Goal: Register for event/course

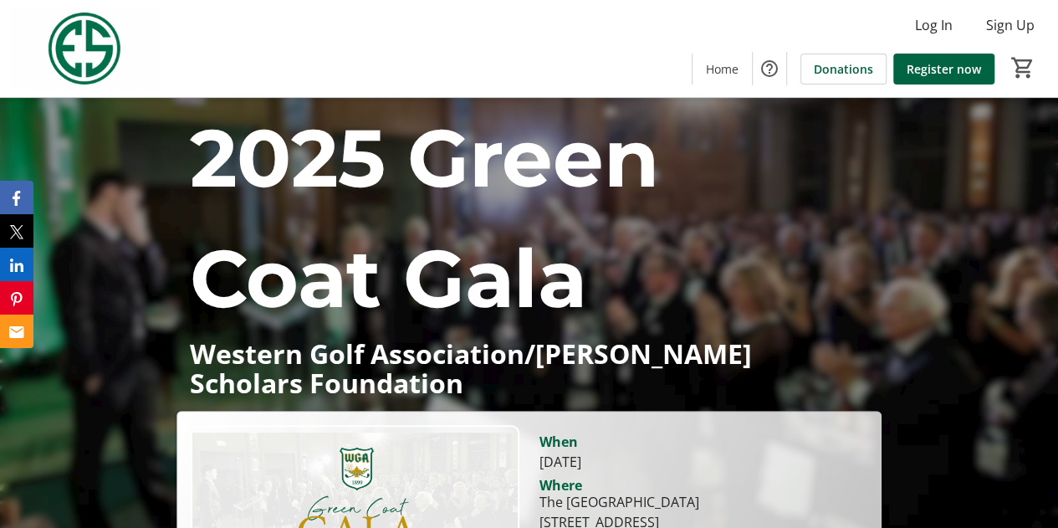
click at [774, 232] on p "2025 Green Coat Gala" at bounding box center [529, 218] width 678 height 241
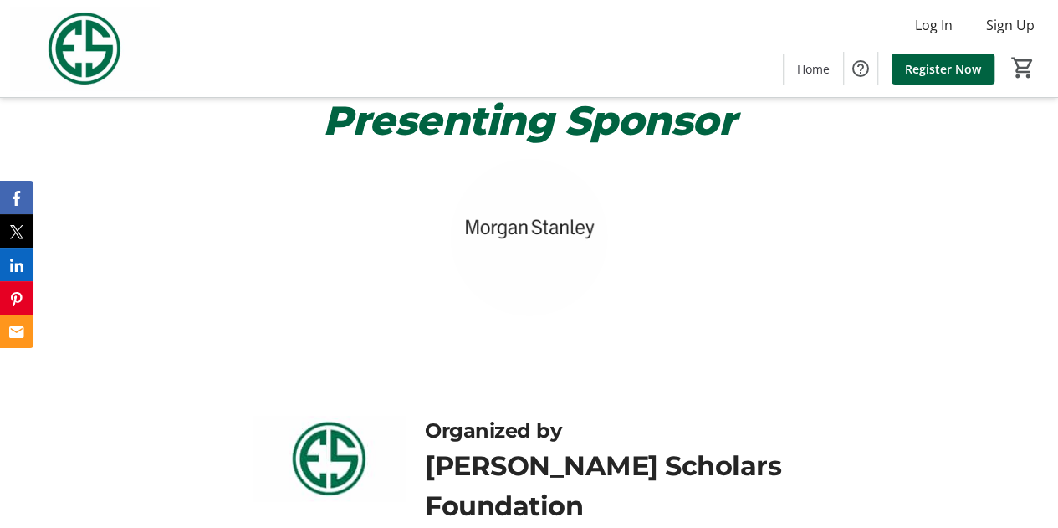
scroll to position [690, 0]
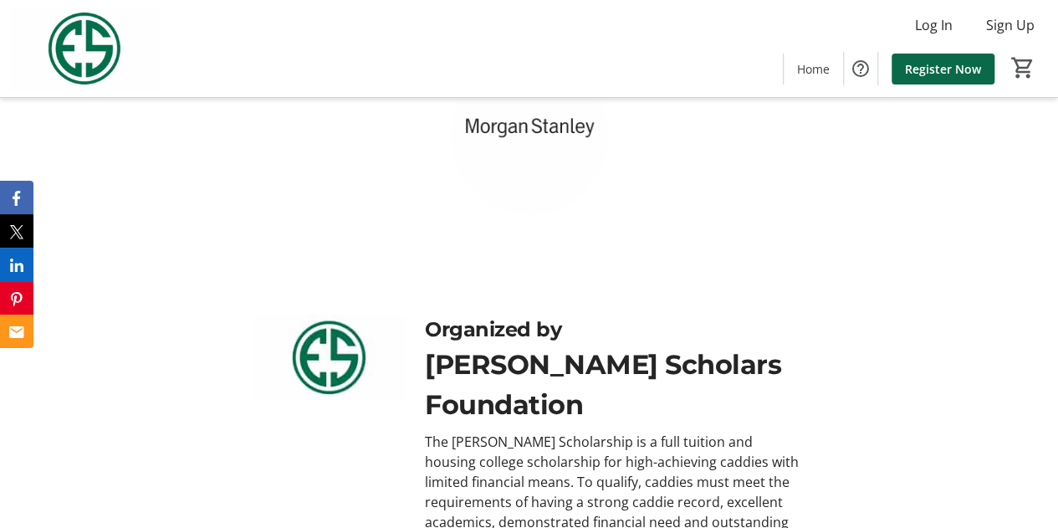
click at [957, 72] on span "Register Now" at bounding box center [943, 69] width 76 height 18
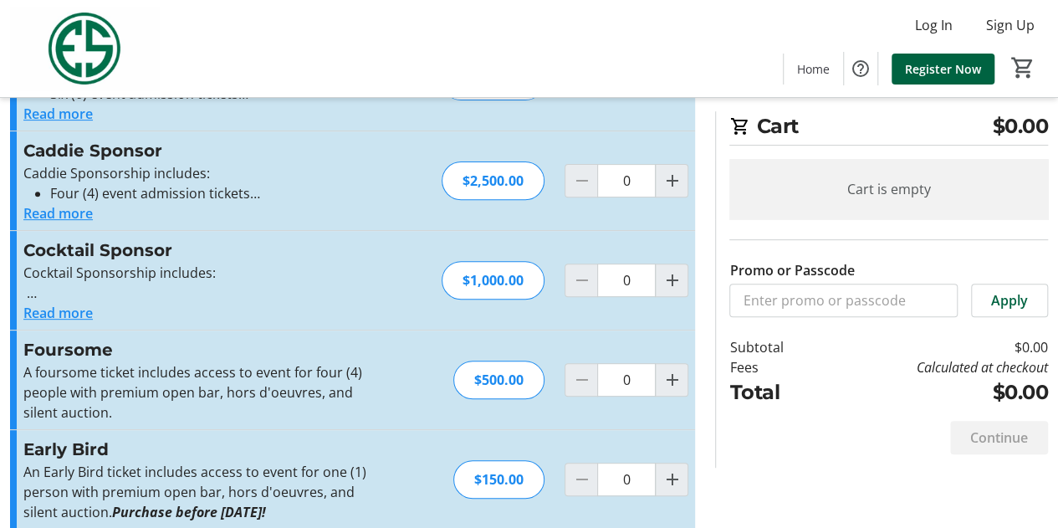
scroll to position [226, 0]
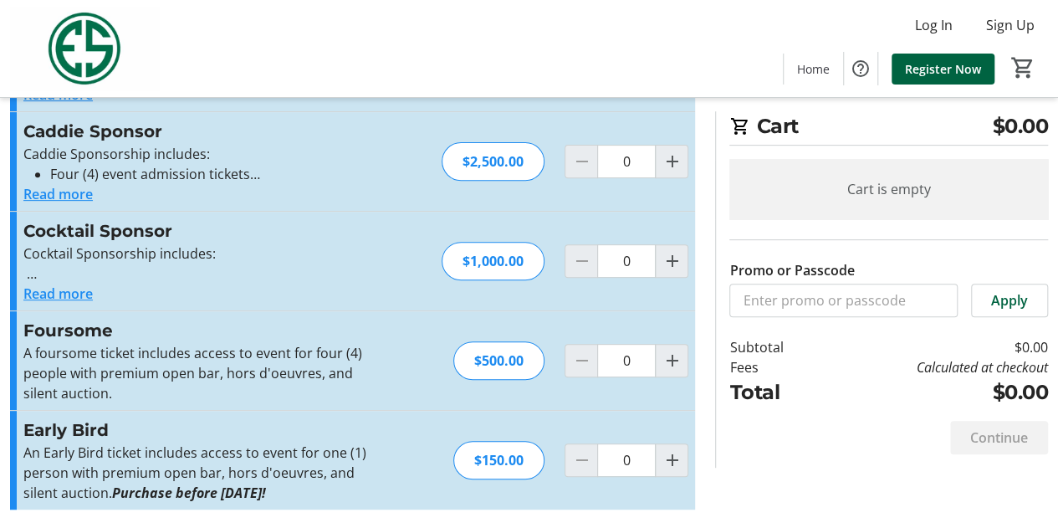
drag, startPoint x: 353, startPoint y: 313, endPoint x: 260, endPoint y: 319, distance: 93.0
click at [260, 319] on h3 "Foursome" at bounding box center [205, 330] width 365 height 25
drag, startPoint x: 263, startPoint y: 306, endPoint x: 222, endPoint y: 283, distance: 46.8
click at [222, 283] on div "Read more" at bounding box center [205, 293] width 365 height 20
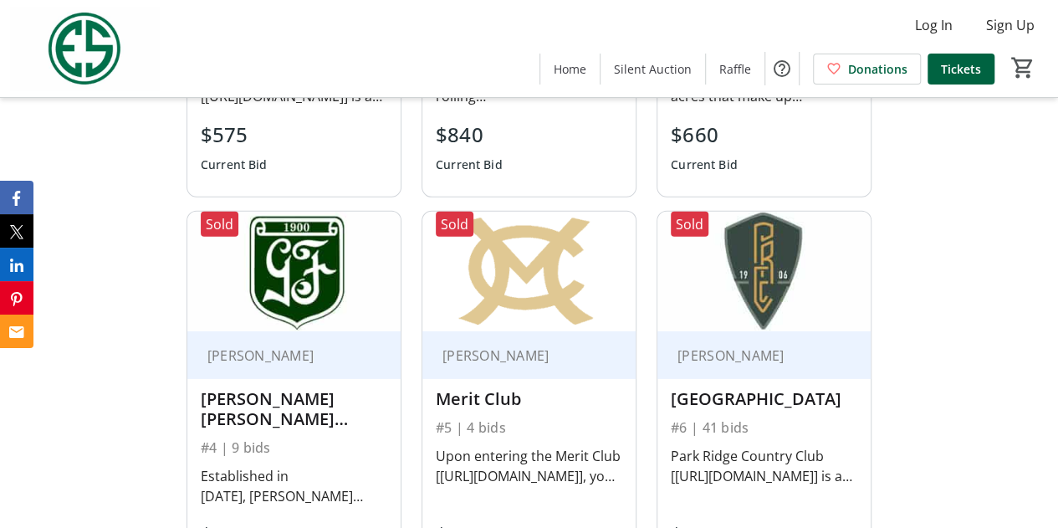
scroll to position [2592, 0]
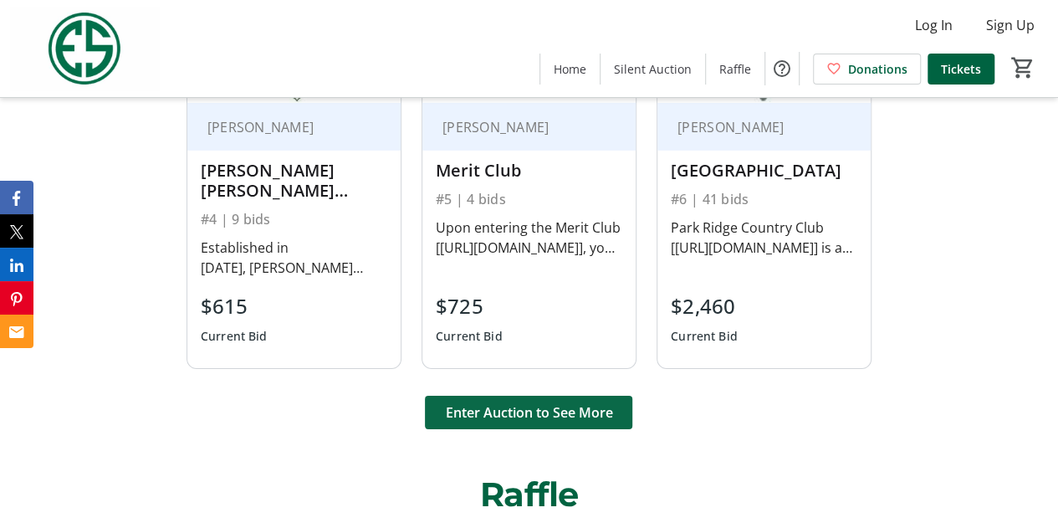
click at [547, 392] on span at bounding box center [528, 412] width 207 height 40
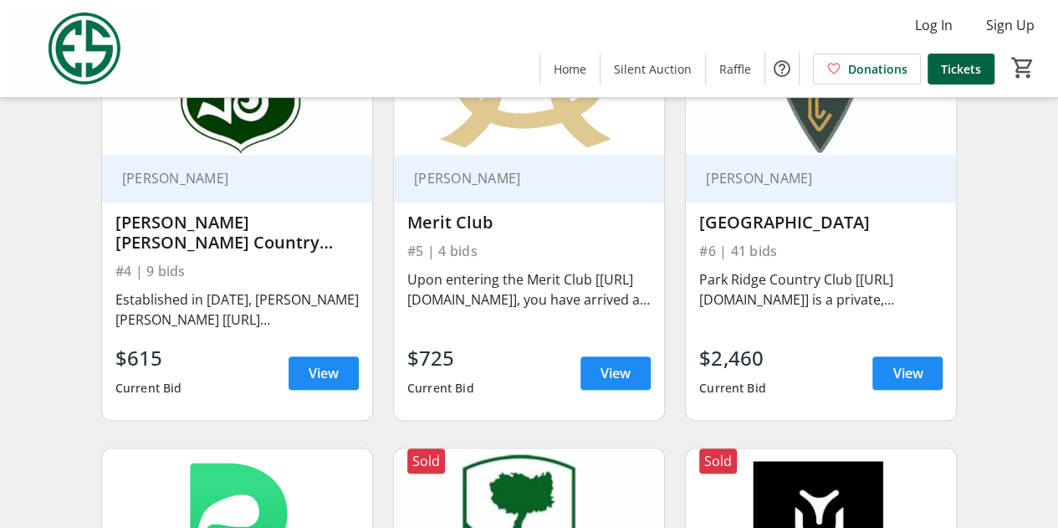
scroll to position [585, 0]
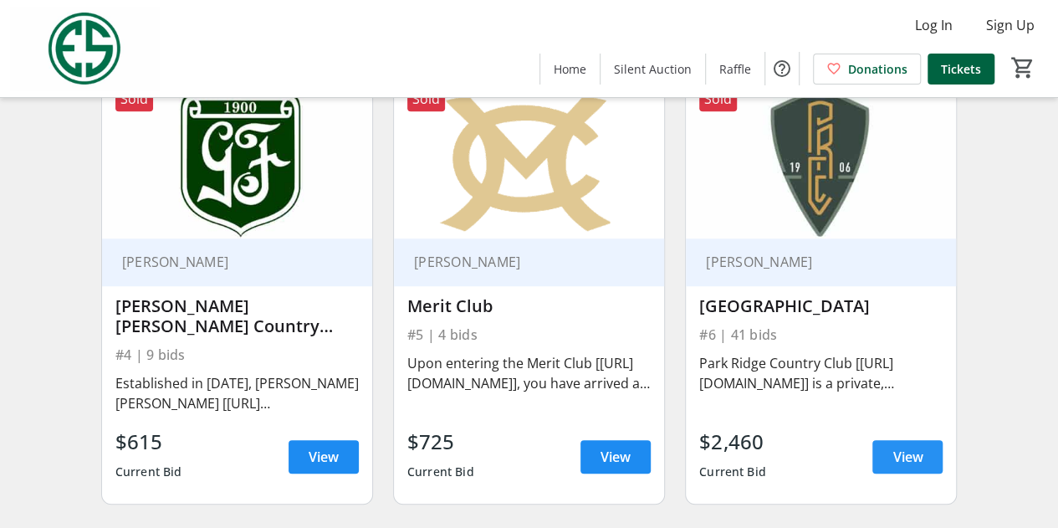
click at [901, 453] on span "View" at bounding box center [907, 457] width 30 height 20
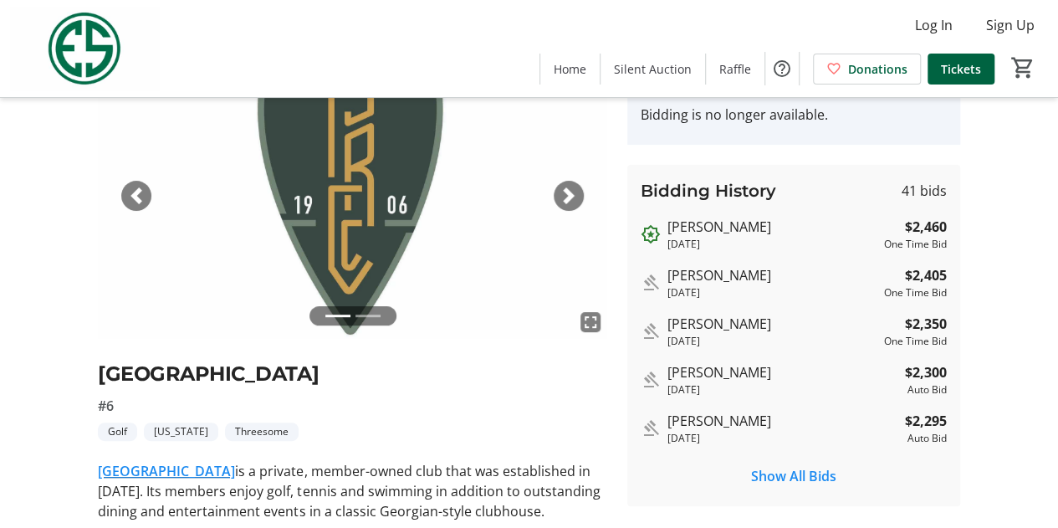
scroll to position [167, 0]
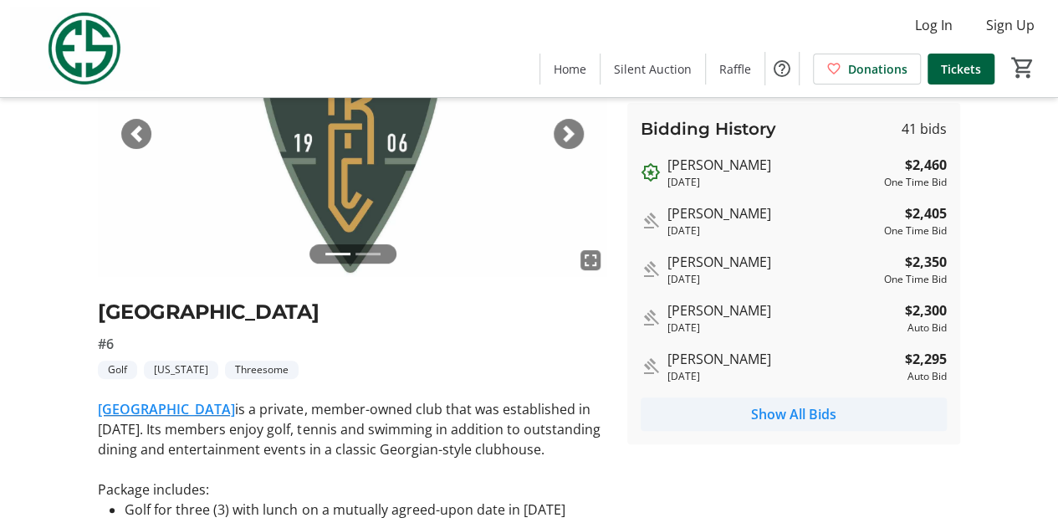
click at [820, 413] on span "Show All Bids" at bounding box center [793, 414] width 85 height 20
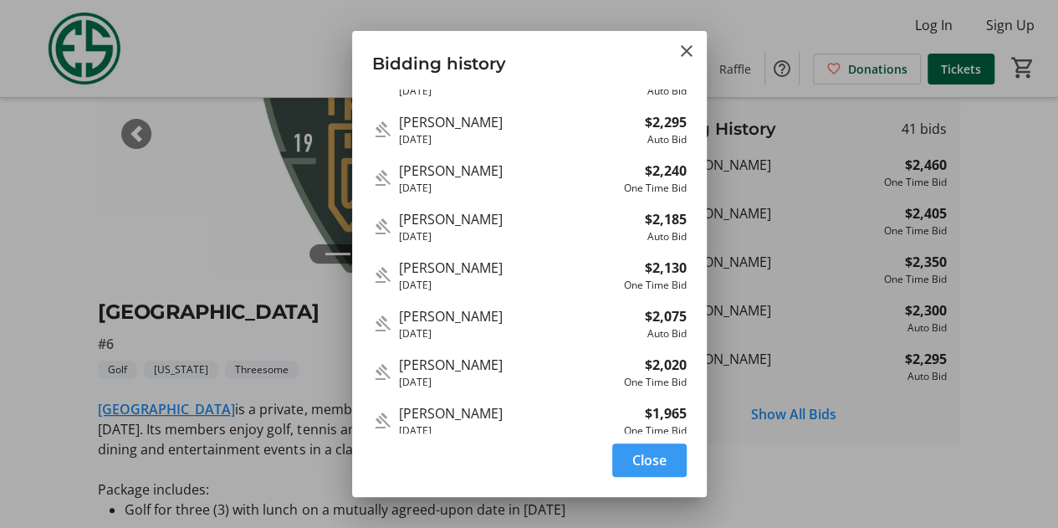
scroll to position [623, 0]
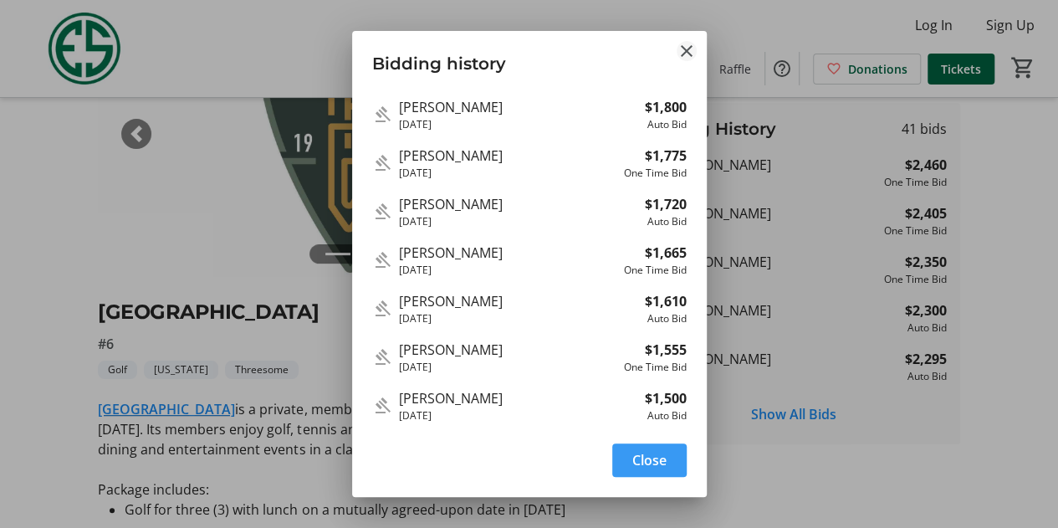
click at [691, 54] on mat-icon "Close" at bounding box center [687, 51] width 20 height 20
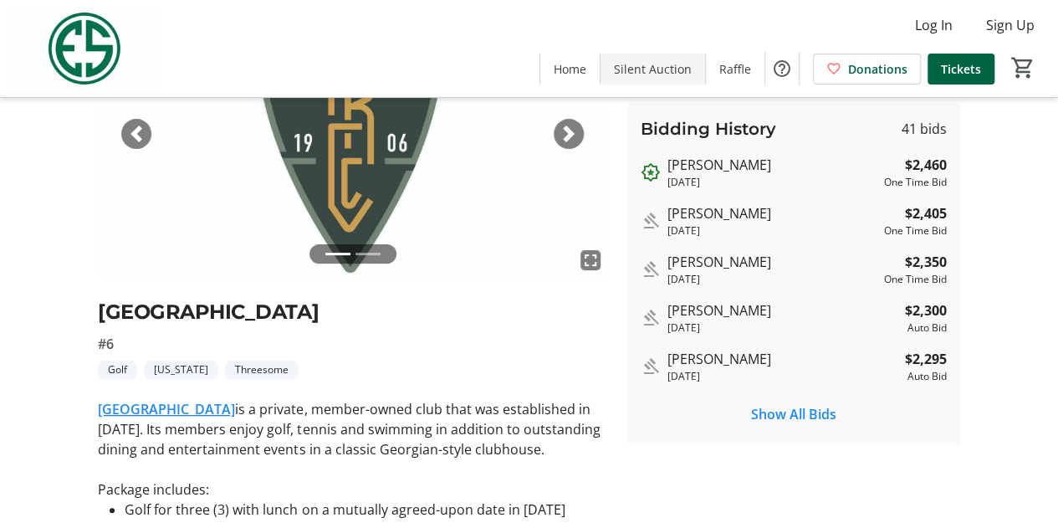
scroll to position [167, 0]
